Goal: Check status

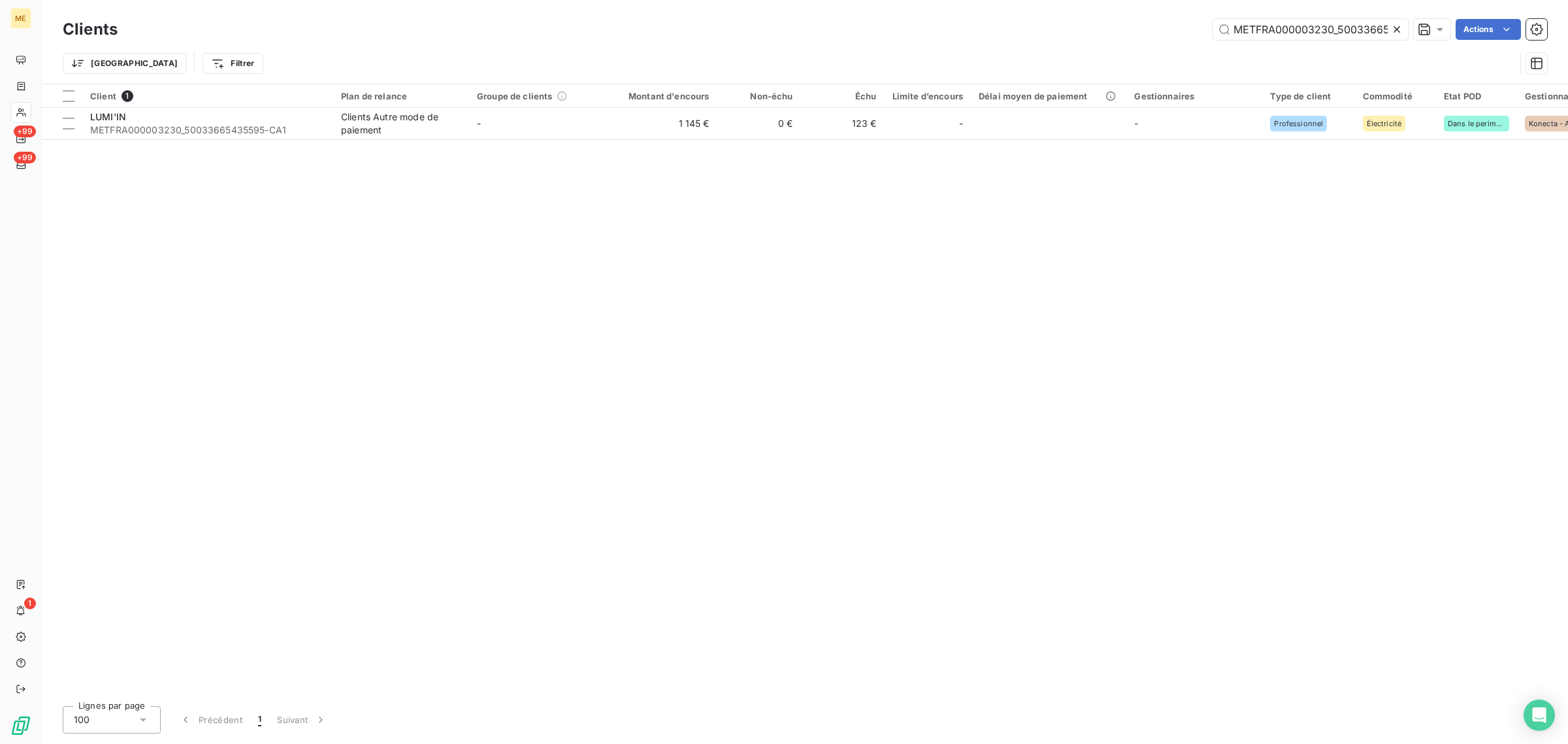
click at [1394, 23] on icon at bounding box center [1397, 29] width 13 height 13
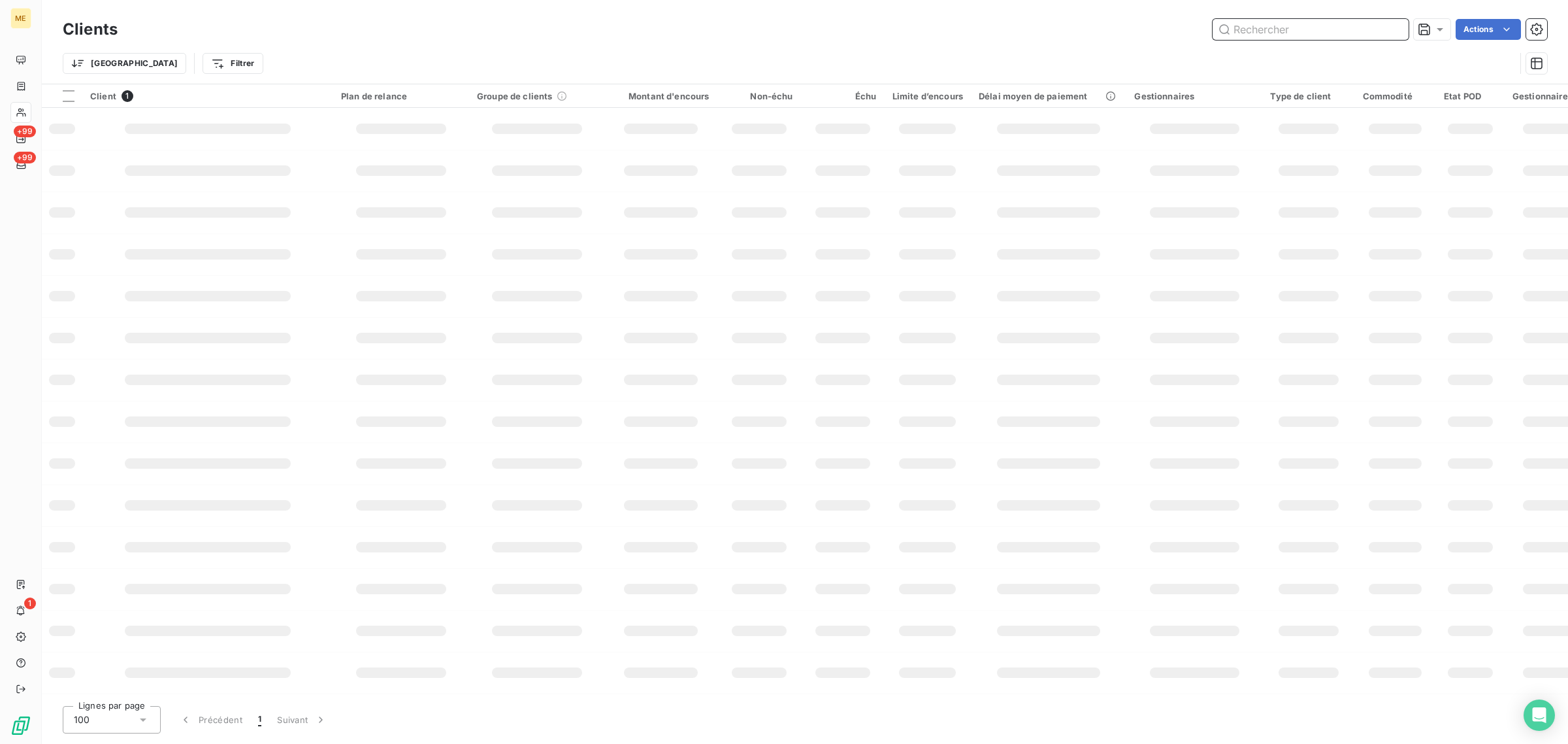
click at [1350, 28] on input "text" at bounding box center [1311, 29] width 196 height 21
paste input "METFRA000017726"
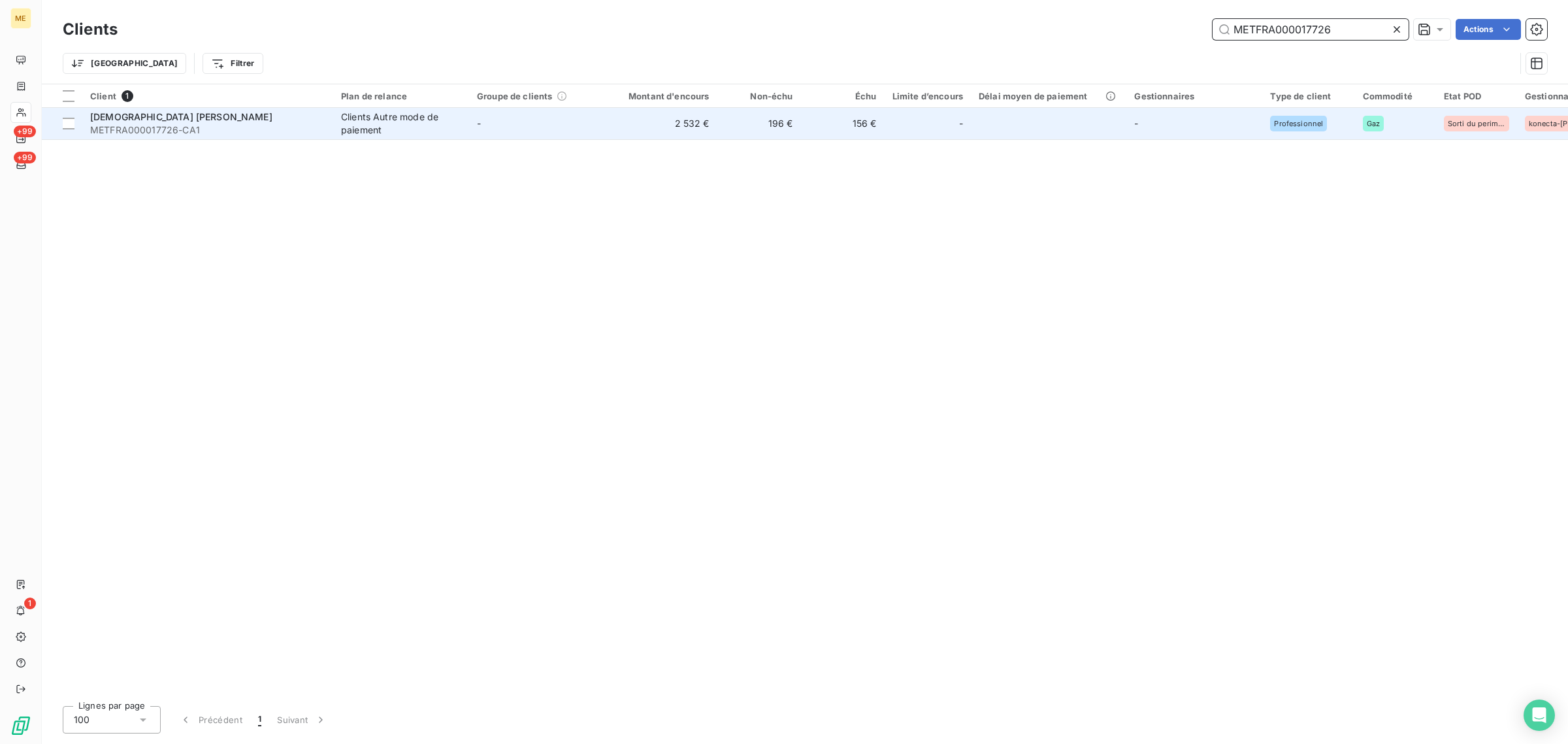
type input "METFRA000017726"
click at [857, 136] on td "156 €" at bounding box center [843, 124] width 84 height 32
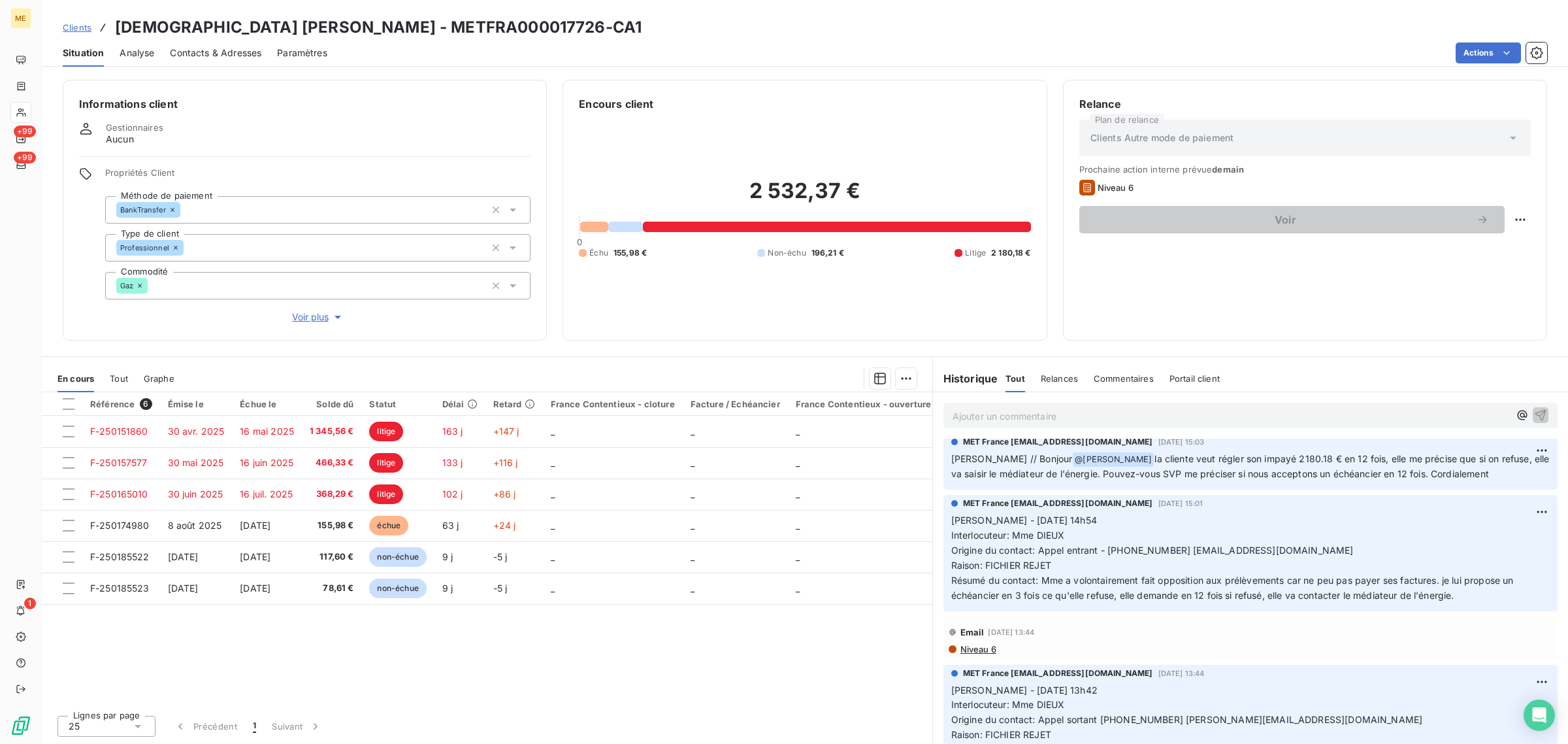
scroll to position [2659, 0]
click at [1027, 726] on span "Raison: FICHIER REJET" at bounding box center [1001, 731] width 100 height 11
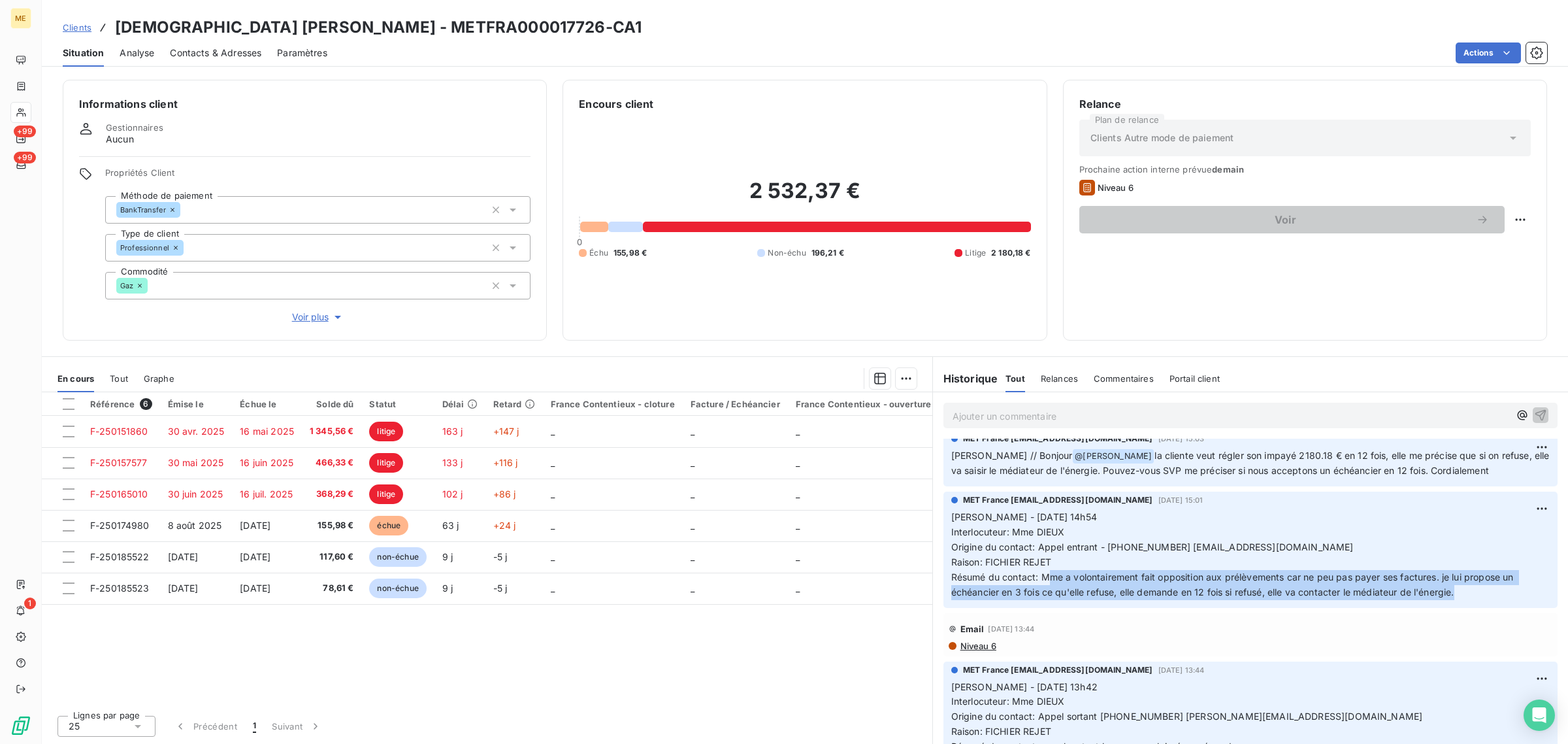
drag, startPoint x: 1052, startPoint y: 559, endPoint x: 1413, endPoint y: 570, distance: 361.2
click at [1475, 573] on p "[PERSON_NAME] - [DATE] 14h54 Interlocuteur: Mme DIEUX Origine du contact: Appel…" at bounding box center [1250, 554] width 599 height 90
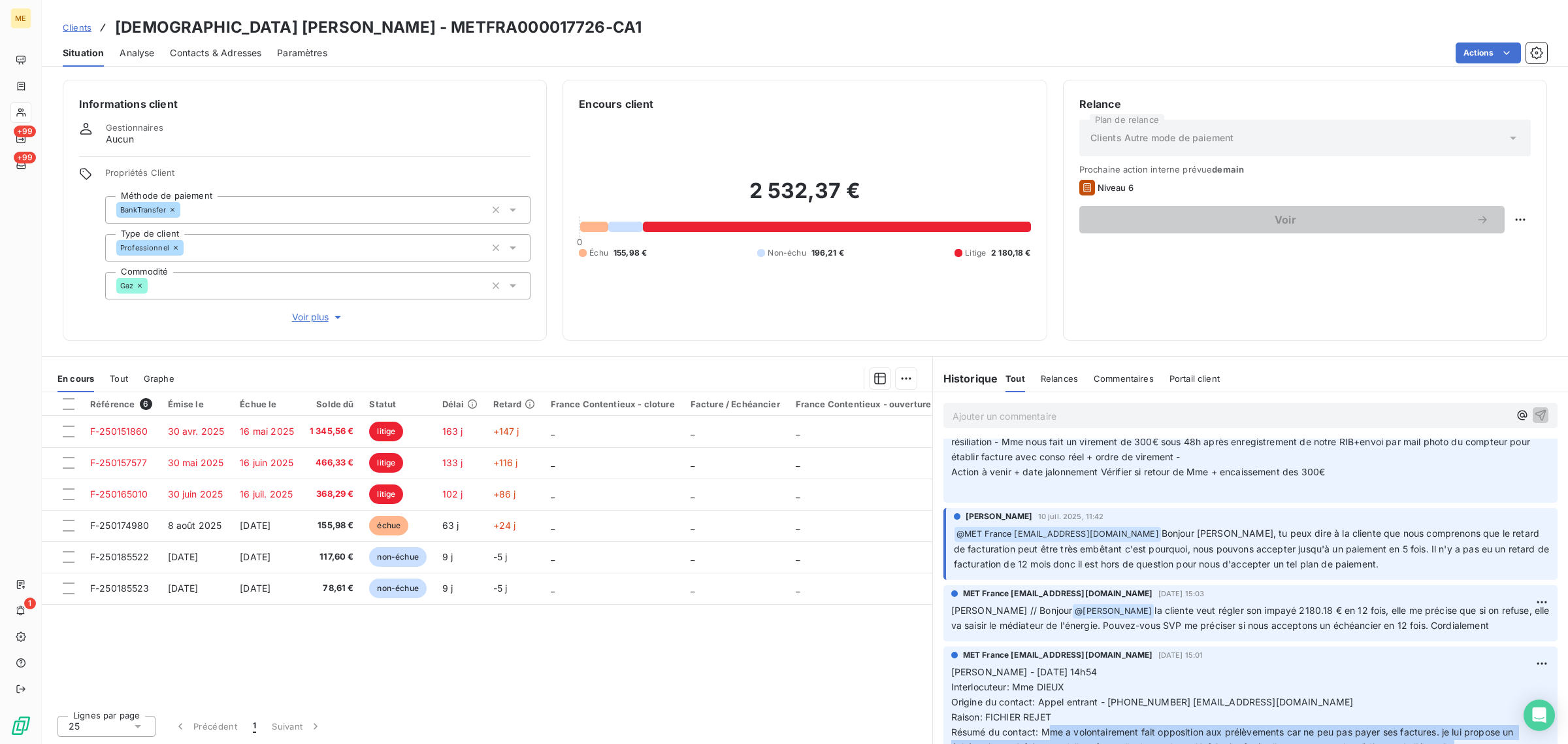
scroll to position [2495, 0]
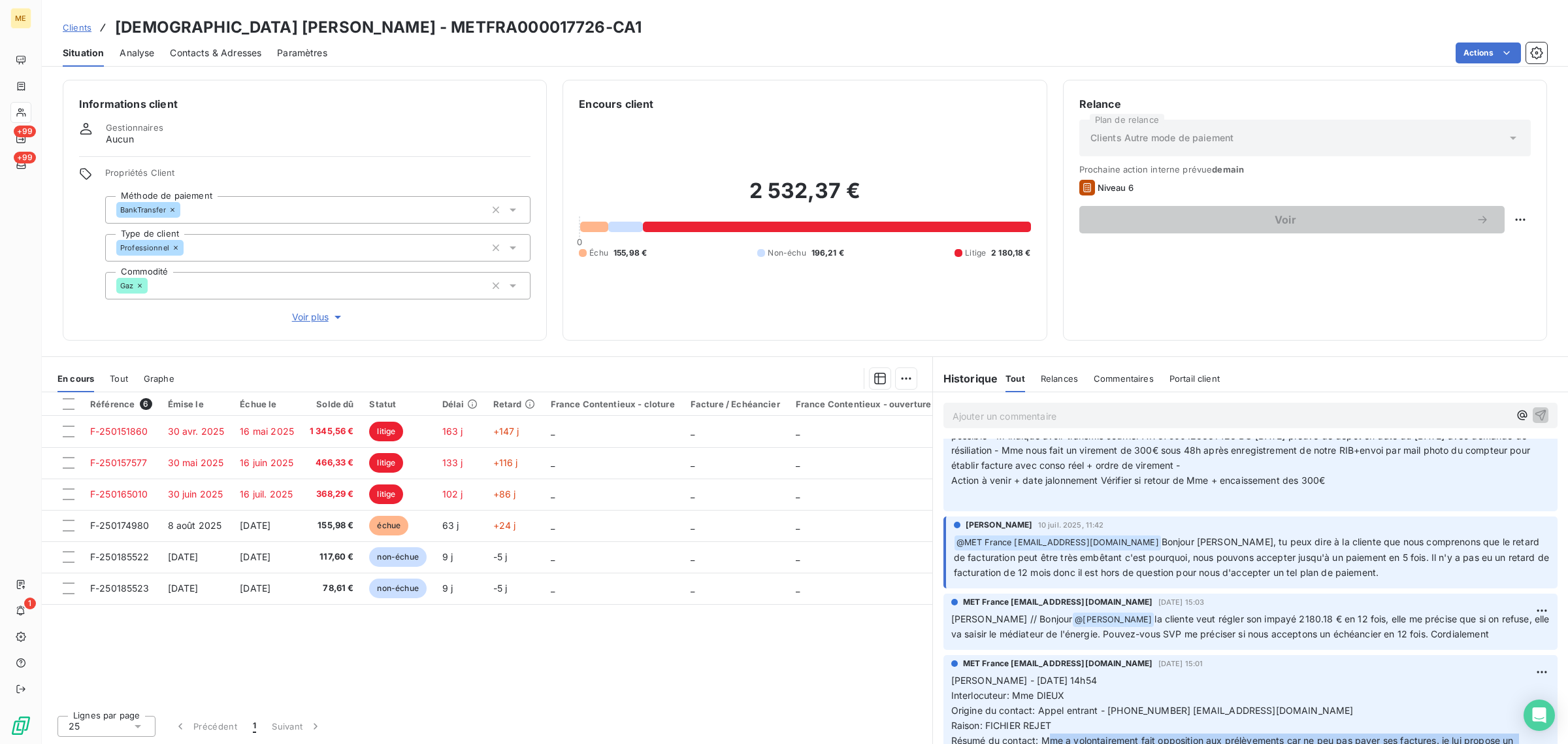
drag, startPoint x: 1128, startPoint y: 595, endPoint x: 1511, endPoint y: 619, distance: 383.8
click at [1511, 619] on p "[PERSON_NAME] // Bonjour @ [PERSON_NAME] la cliente veut régler son impayé 2180…" at bounding box center [1250, 627] width 599 height 31
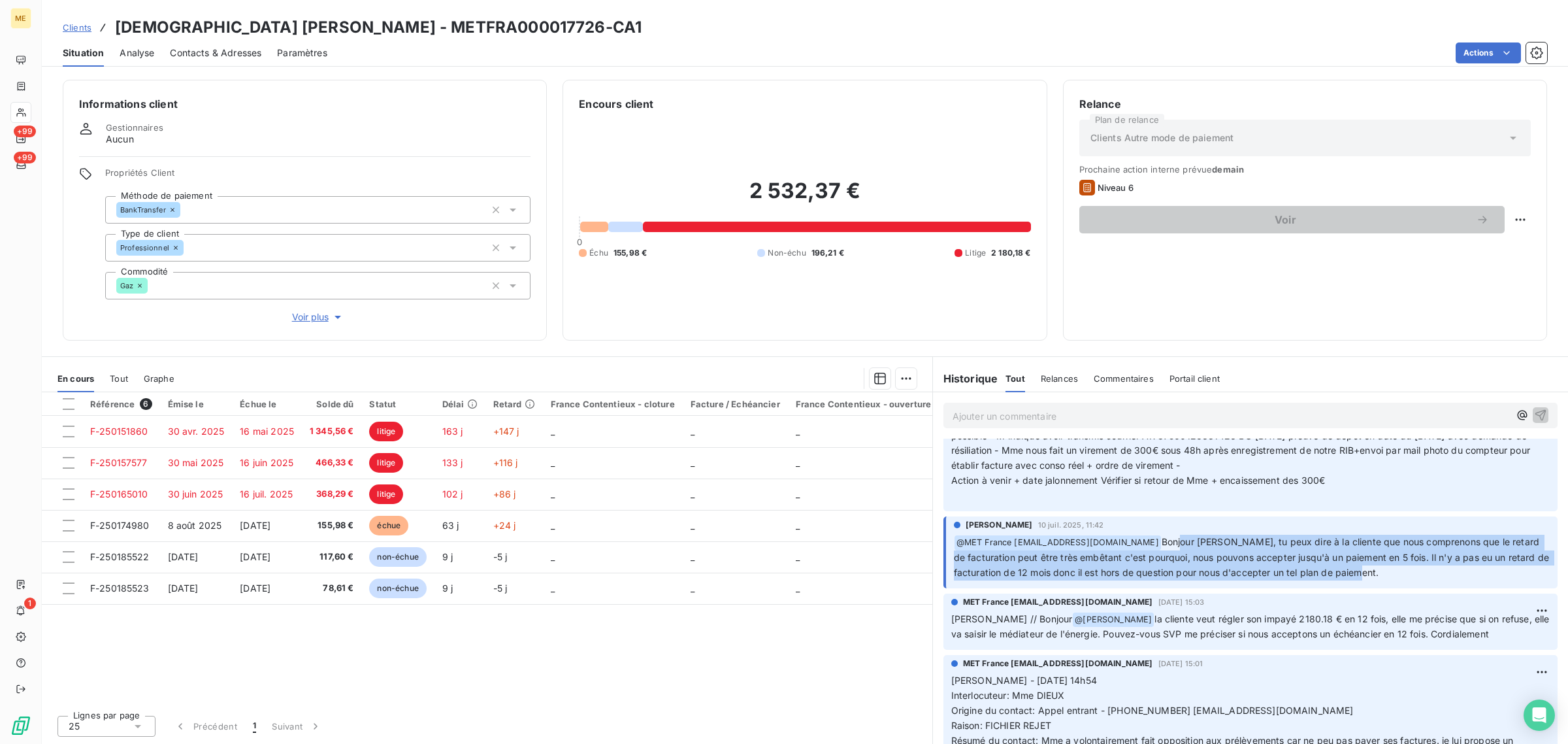
drag, startPoint x: 1181, startPoint y: 520, endPoint x: 1431, endPoint y: 560, distance: 253.2
click at [1431, 560] on p "﻿ @ MET [GEOGRAPHIC_DATA] [EMAIL_ADDRESS][DOMAIN_NAME] Bonjour [PERSON_NAME], t…" at bounding box center [1252, 557] width 596 height 46
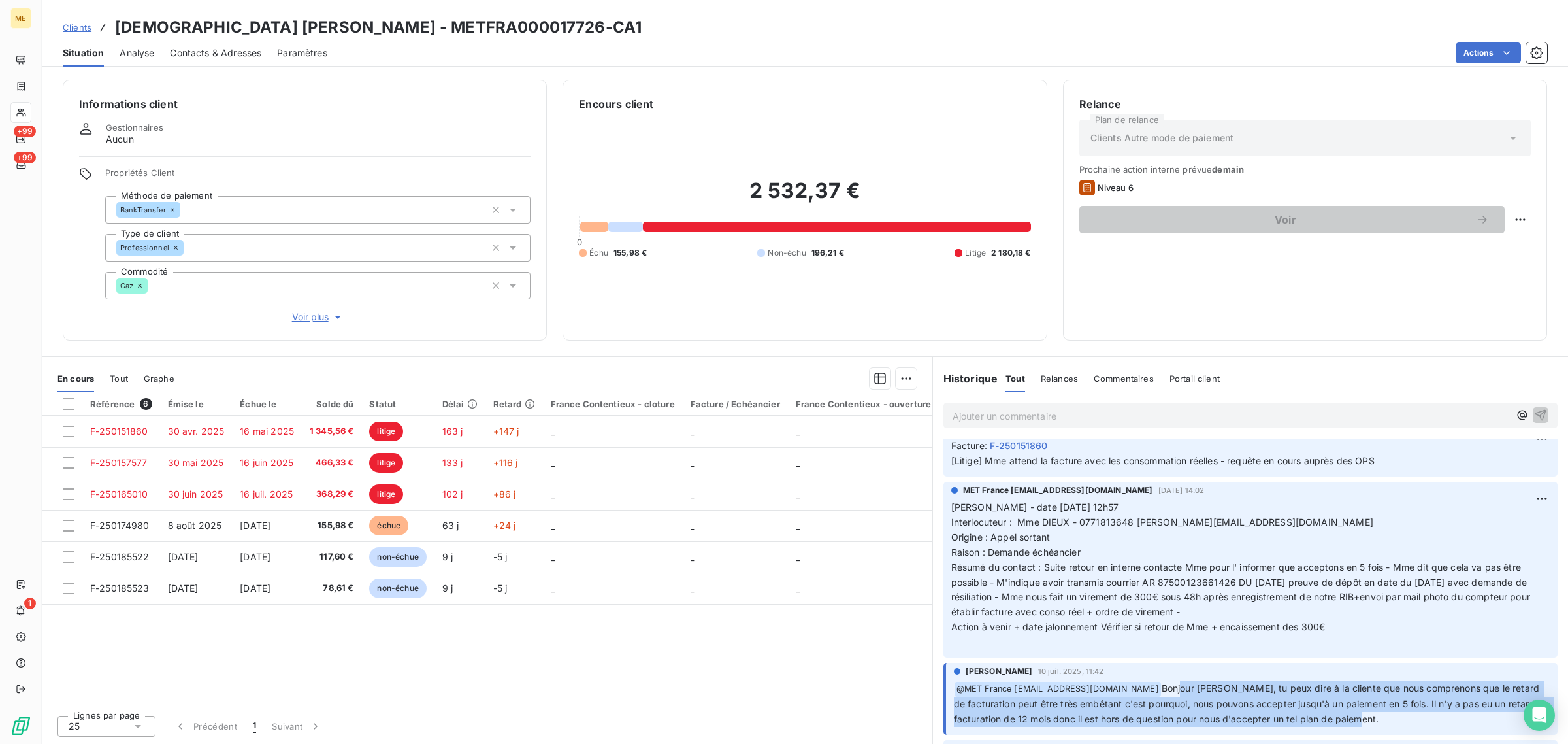
scroll to position [2332, 0]
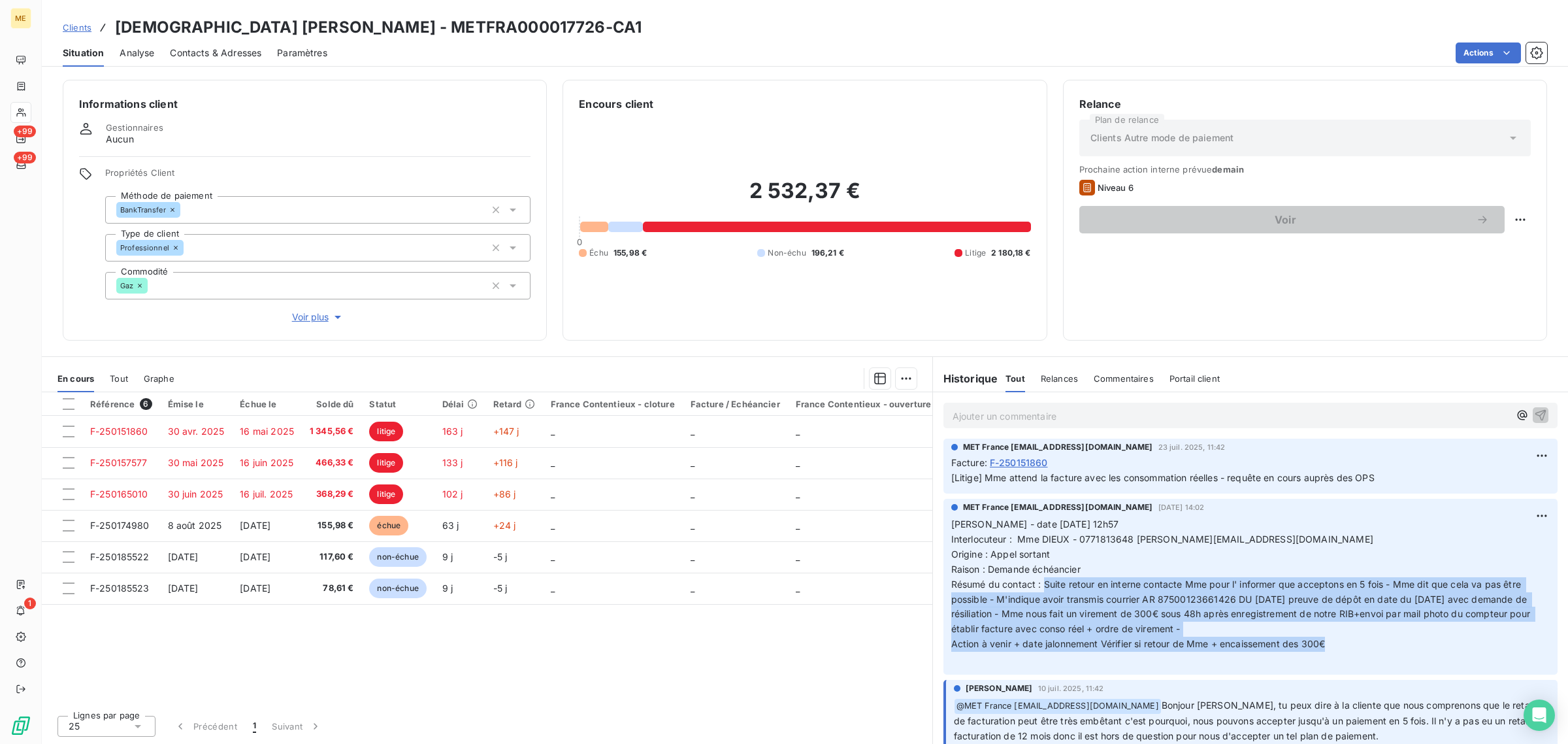
drag, startPoint x: 1046, startPoint y: 569, endPoint x: 1350, endPoint y: 625, distance: 309.1
click at [1350, 625] on p "[PERSON_NAME] - date [DATE] 12h57 Interlocuteur : Mme DIEUX - 0771813648 [PERSO…" at bounding box center [1250, 592] width 599 height 150
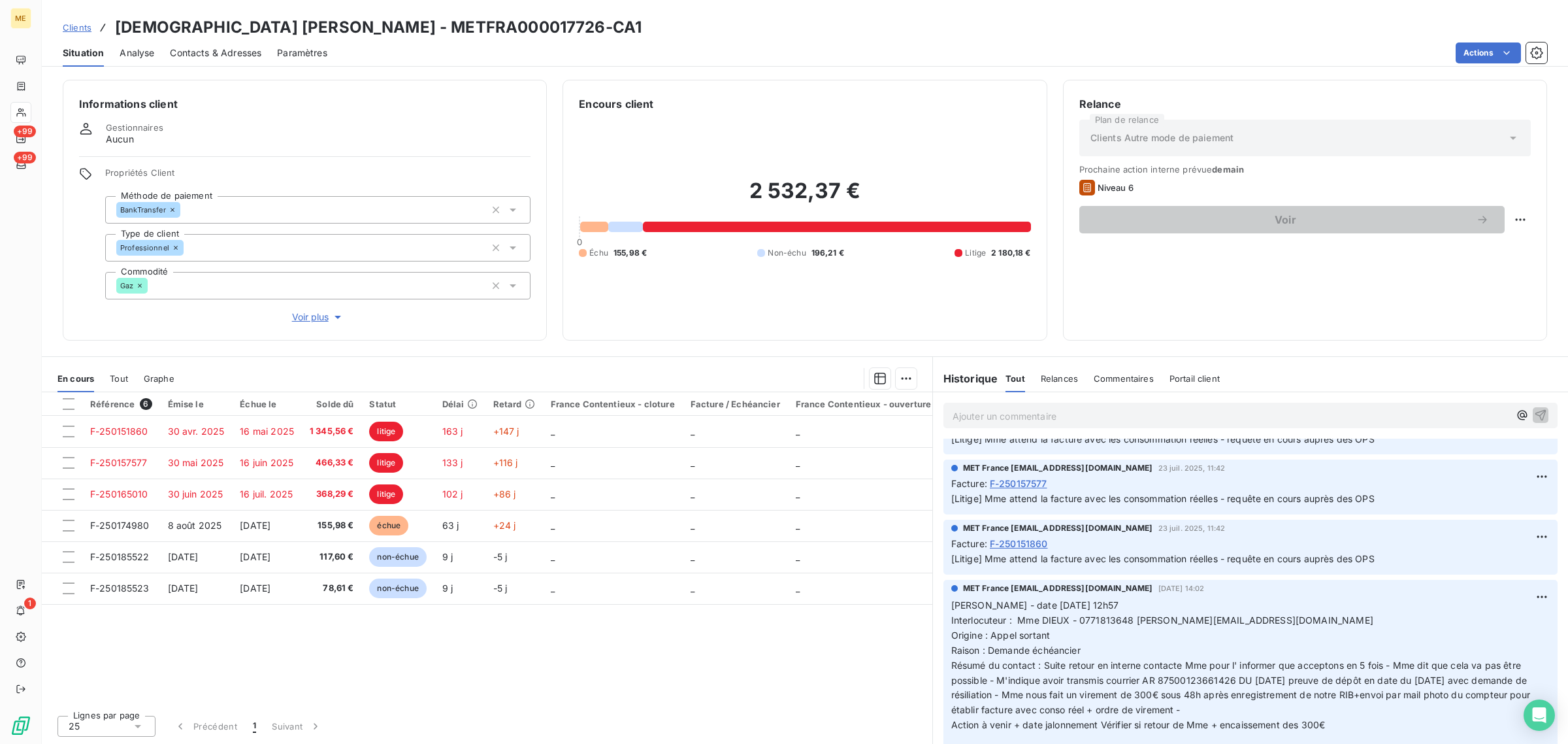
scroll to position [2250, 0]
drag, startPoint x: 1142, startPoint y: 542, endPoint x: 1347, endPoint y: 542, distance: 205.0
click at [1347, 554] on span "[Litige] Mme attend la facture avec les consommation réelles - requête en cours…" at bounding box center [1163, 559] width 424 height 11
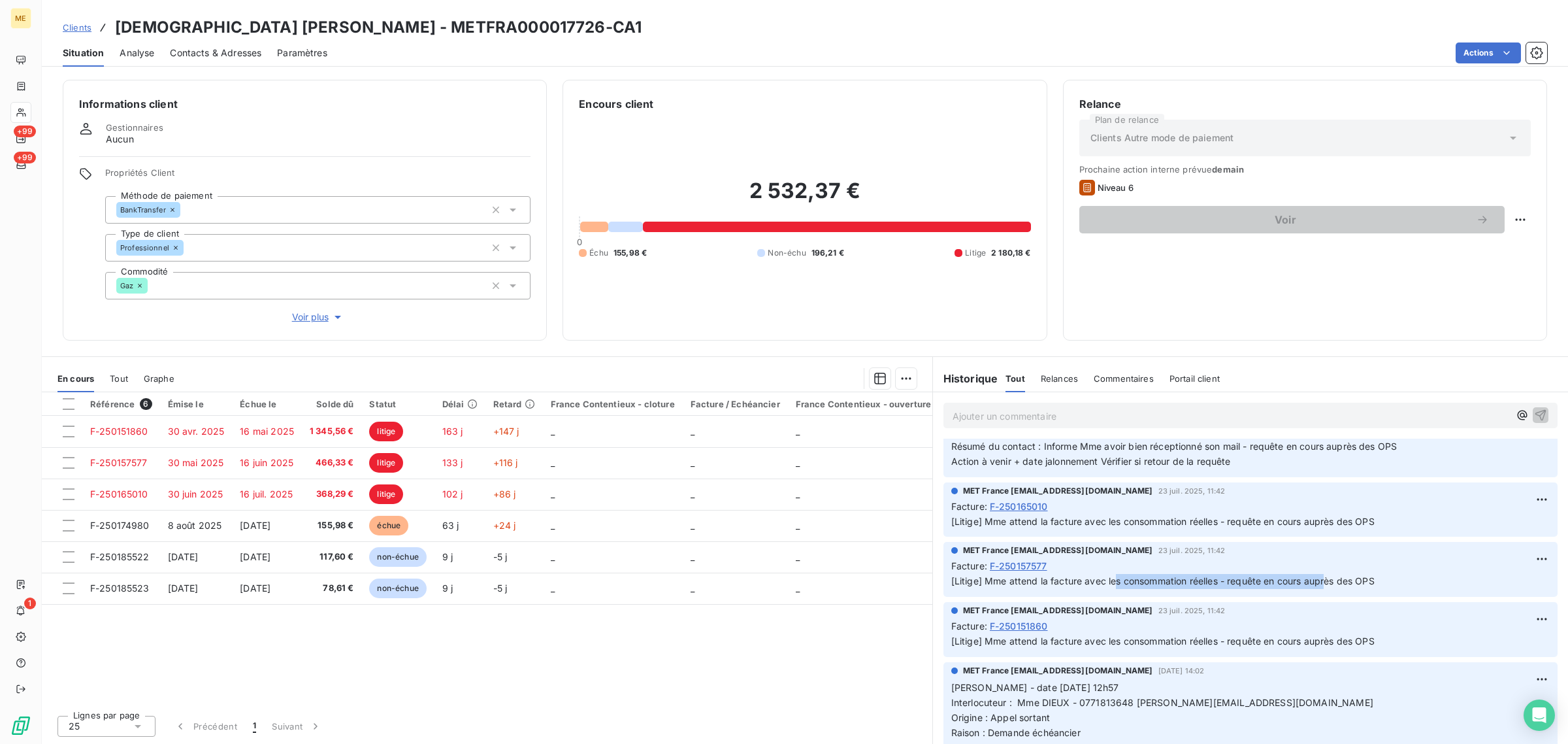
drag, startPoint x: 1113, startPoint y: 562, endPoint x: 1331, endPoint y: 564, distance: 218.0
click at [1330, 576] on span "[Litige] Mme attend la facture avec les consommation réelles - requête en cours…" at bounding box center [1163, 581] width 424 height 11
drag, startPoint x: 1098, startPoint y: 500, endPoint x: 1280, endPoint y: 501, distance: 182.0
click at [1280, 516] on span "[Litige] Mme attend la facture avec les consommation réelles - requête en cours…" at bounding box center [1163, 521] width 424 height 11
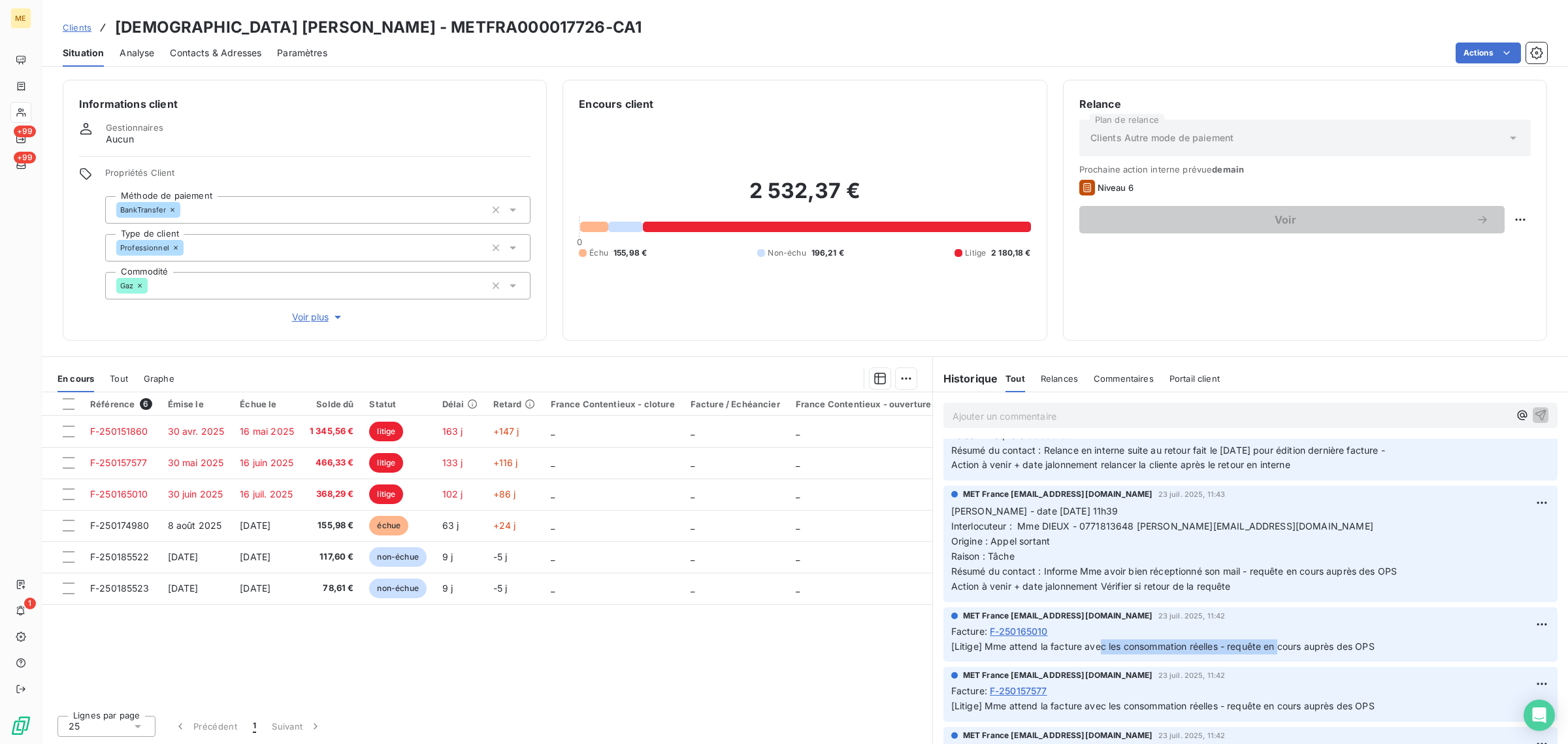
scroll to position [2005, 0]
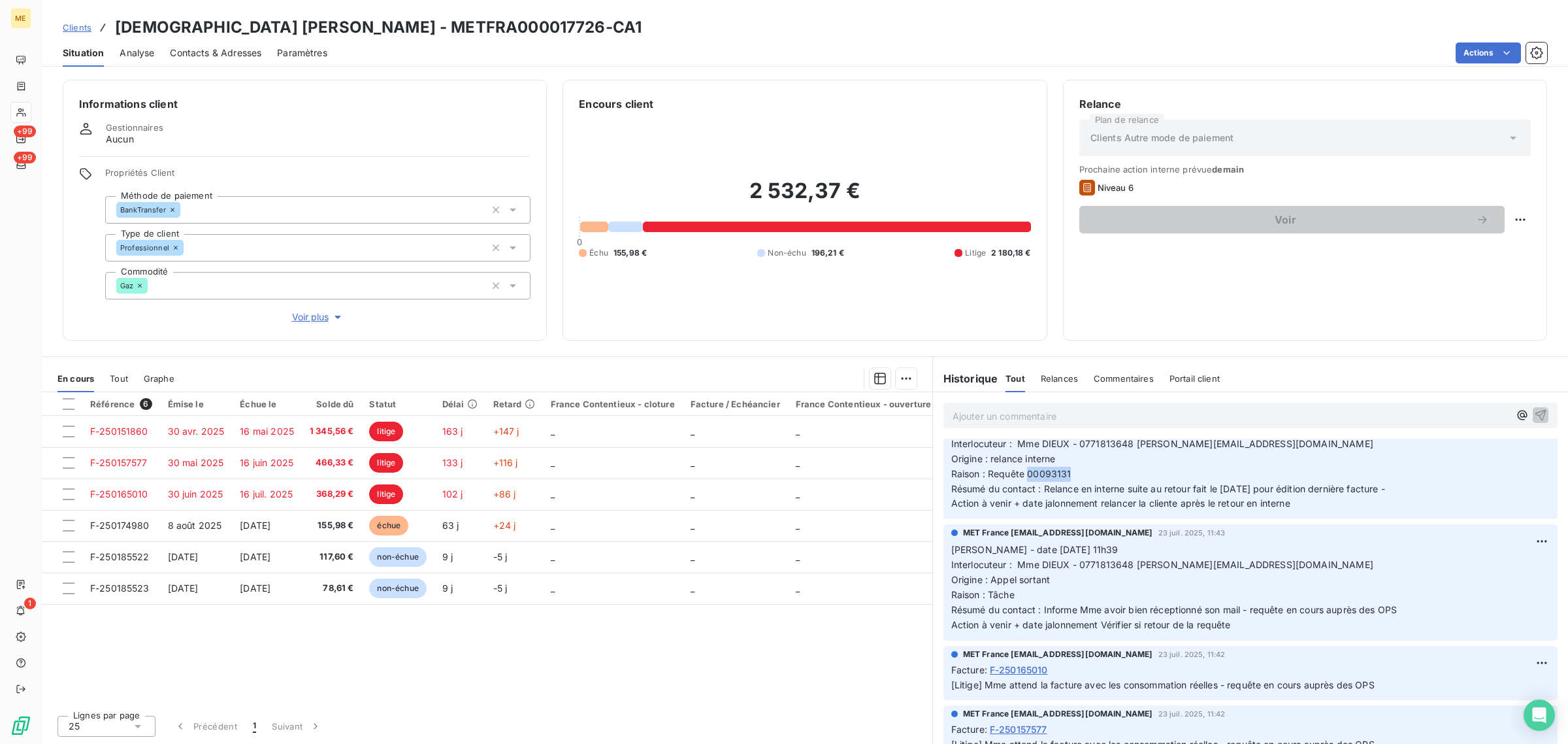
drag, startPoint x: 1030, startPoint y: 458, endPoint x: 1105, endPoint y: 456, distance: 75.0
click at [1105, 456] on p "[PERSON_NAME] - date [DATE] 12h27 Interlocuteur : Mme DIEUX - 0771813648 [PERSO…" at bounding box center [1250, 466] width 599 height 90
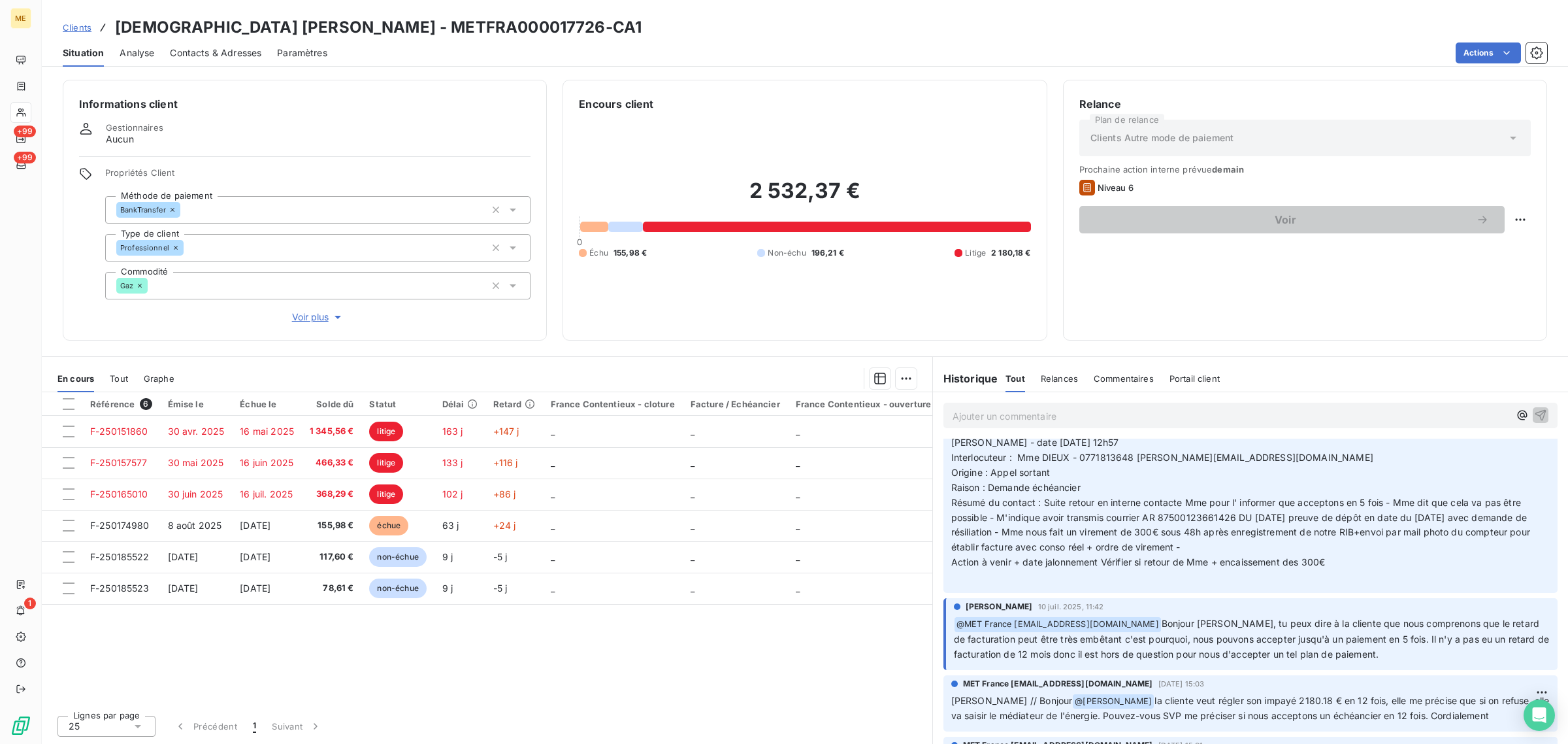
scroll to position [2332, 0]
